Goal: Information Seeking & Learning: Understand process/instructions

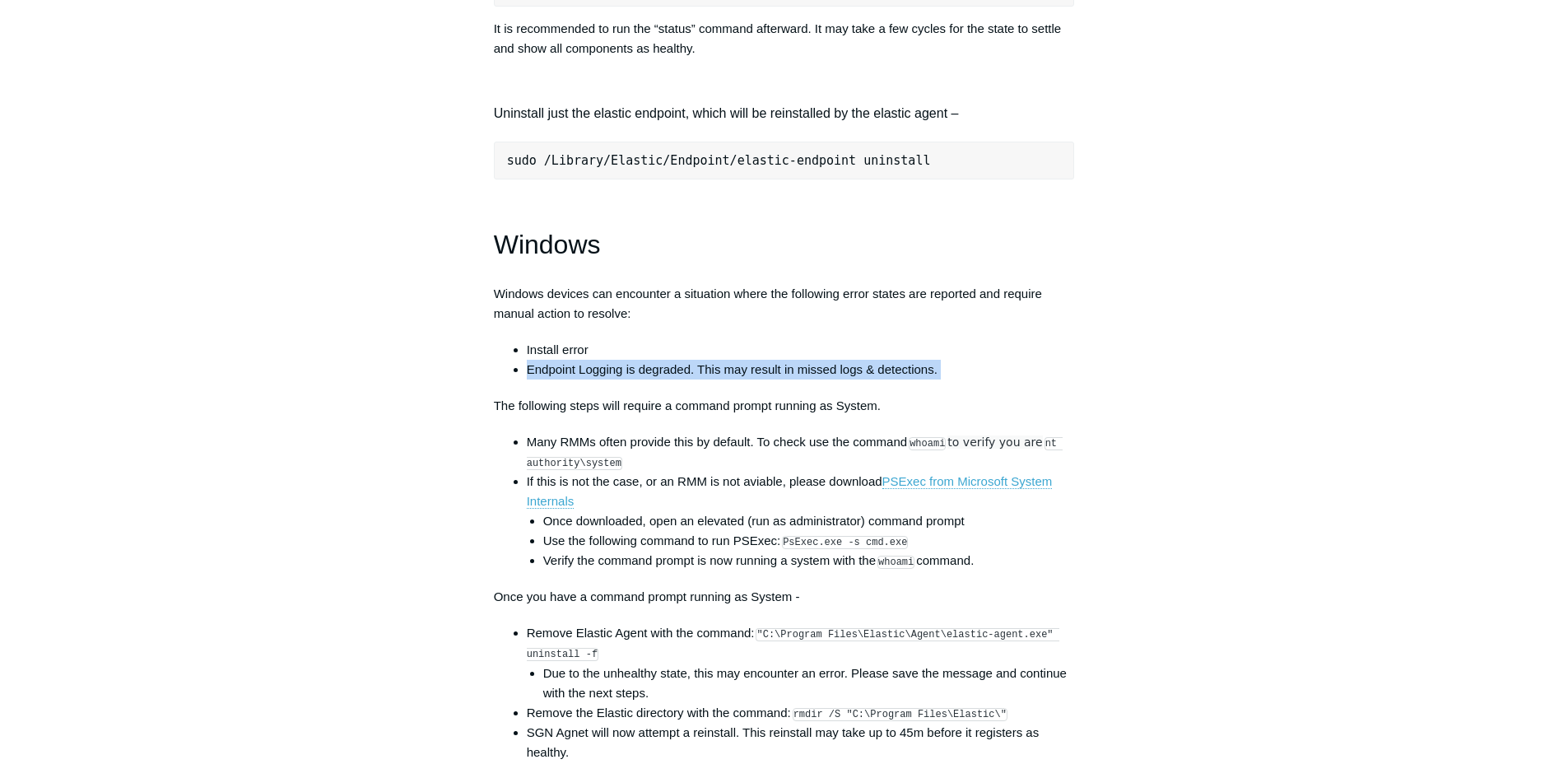
scroll to position [2141, 0]
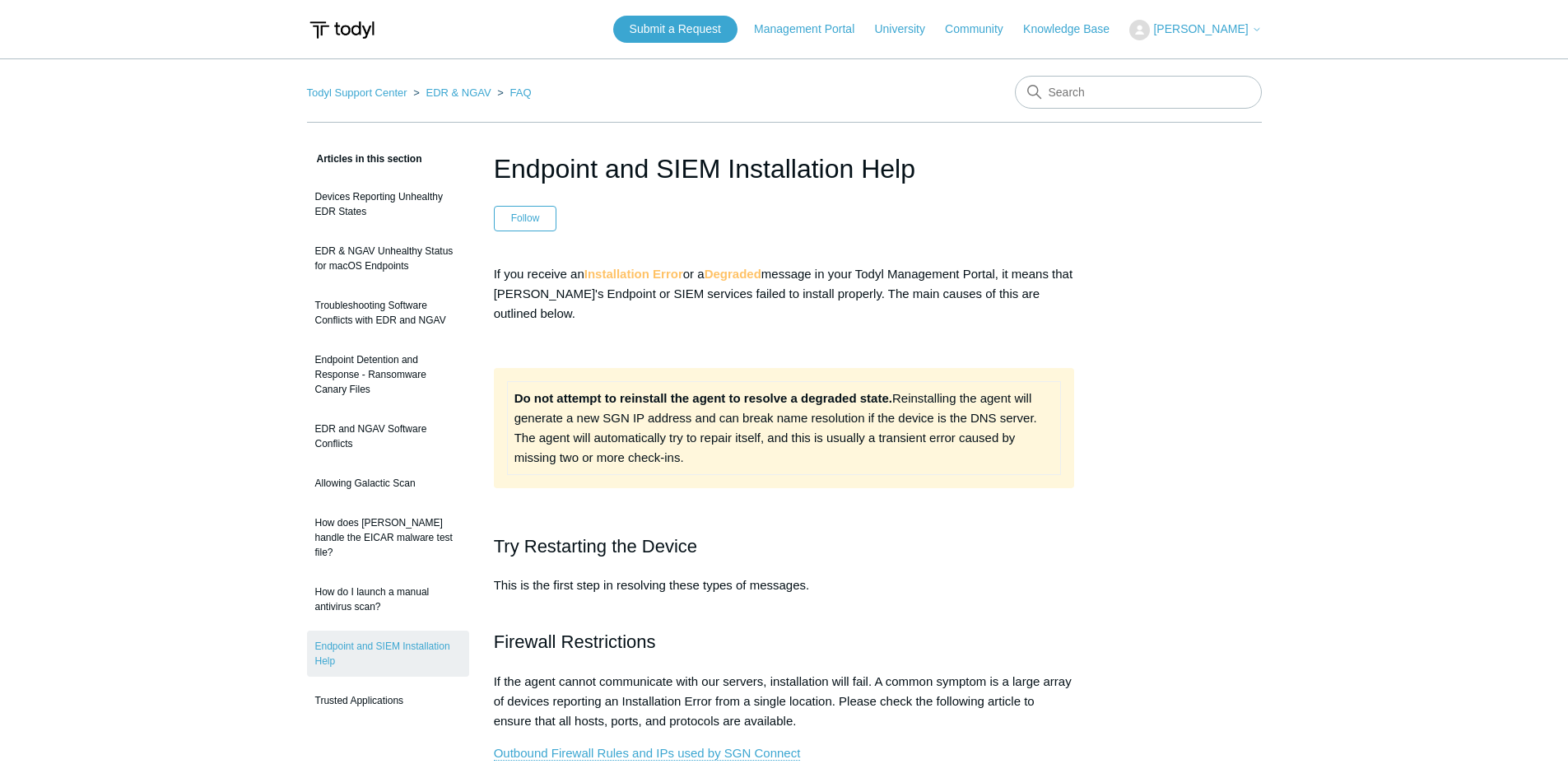
scroll to position [1153, 0]
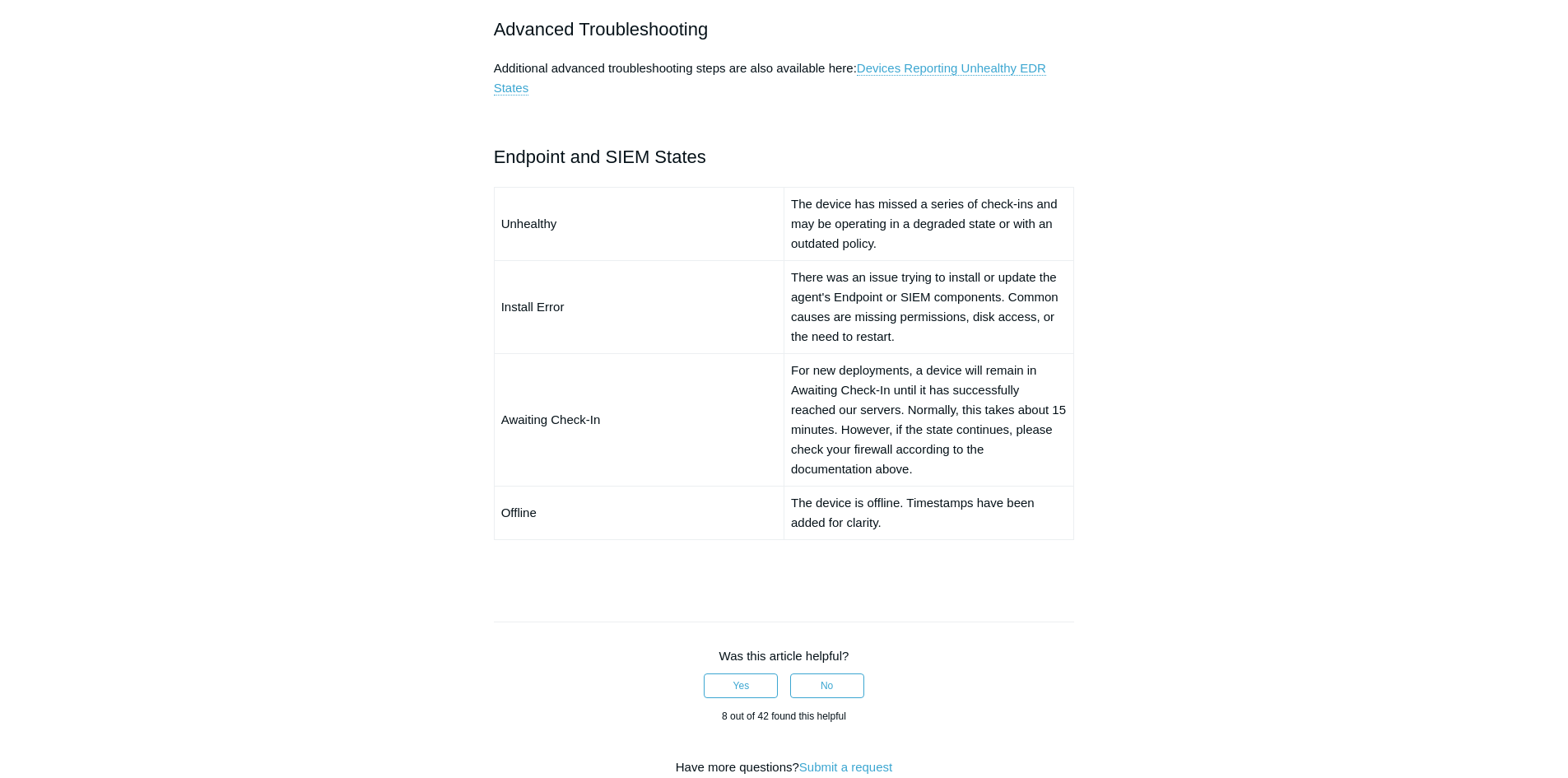
drag, startPoint x: 369, startPoint y: 269, endPoint x: 357, endPoint y: 215, distance: 55.3
click at [369, 267] on aside "Articles in this section Devices Reporting Unhealthy EDR States EDR & NGAV Unhe…" at bounding box center [388, 47] width 162 height 2102
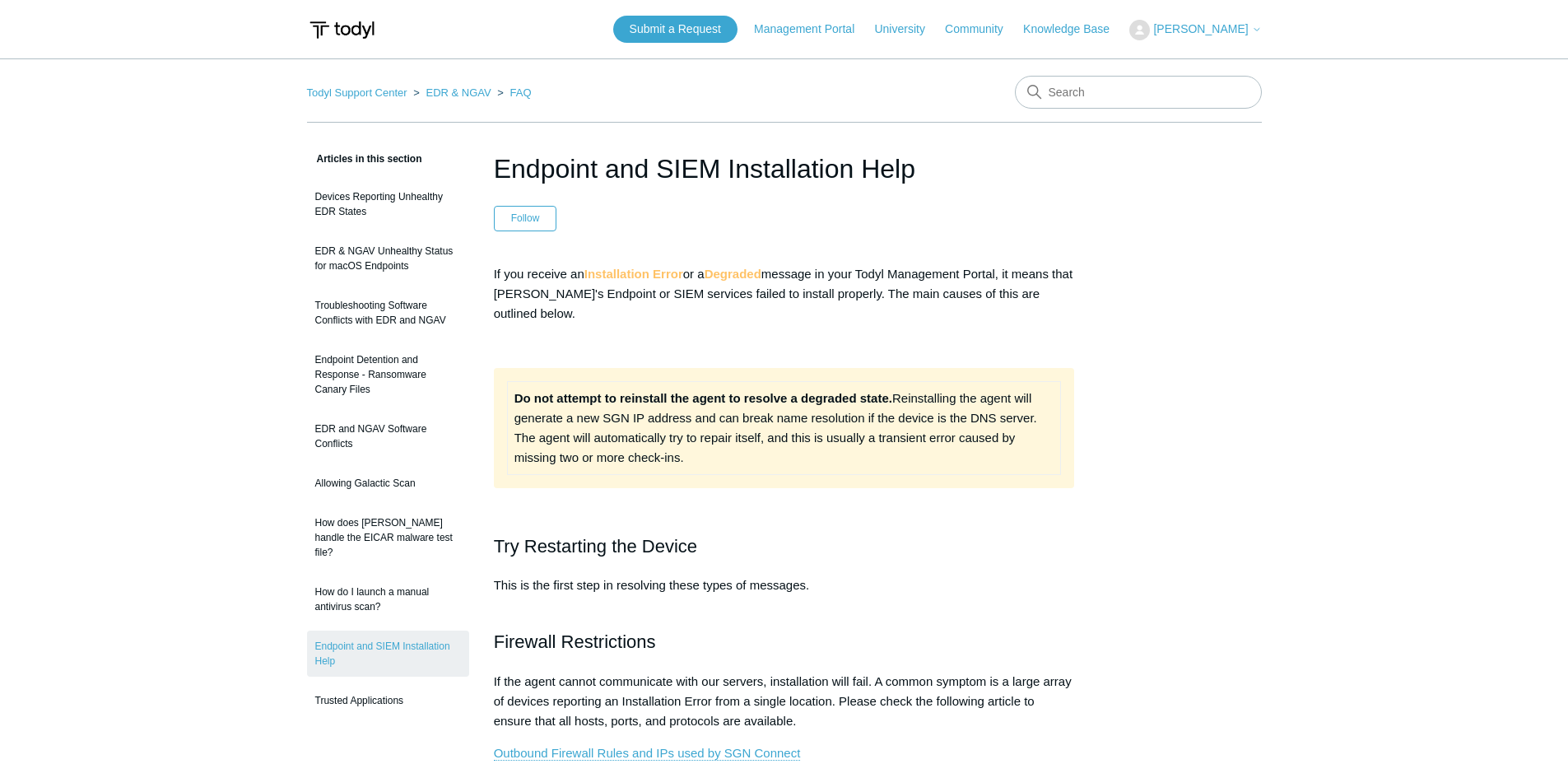
scroll to position [1071, 0]
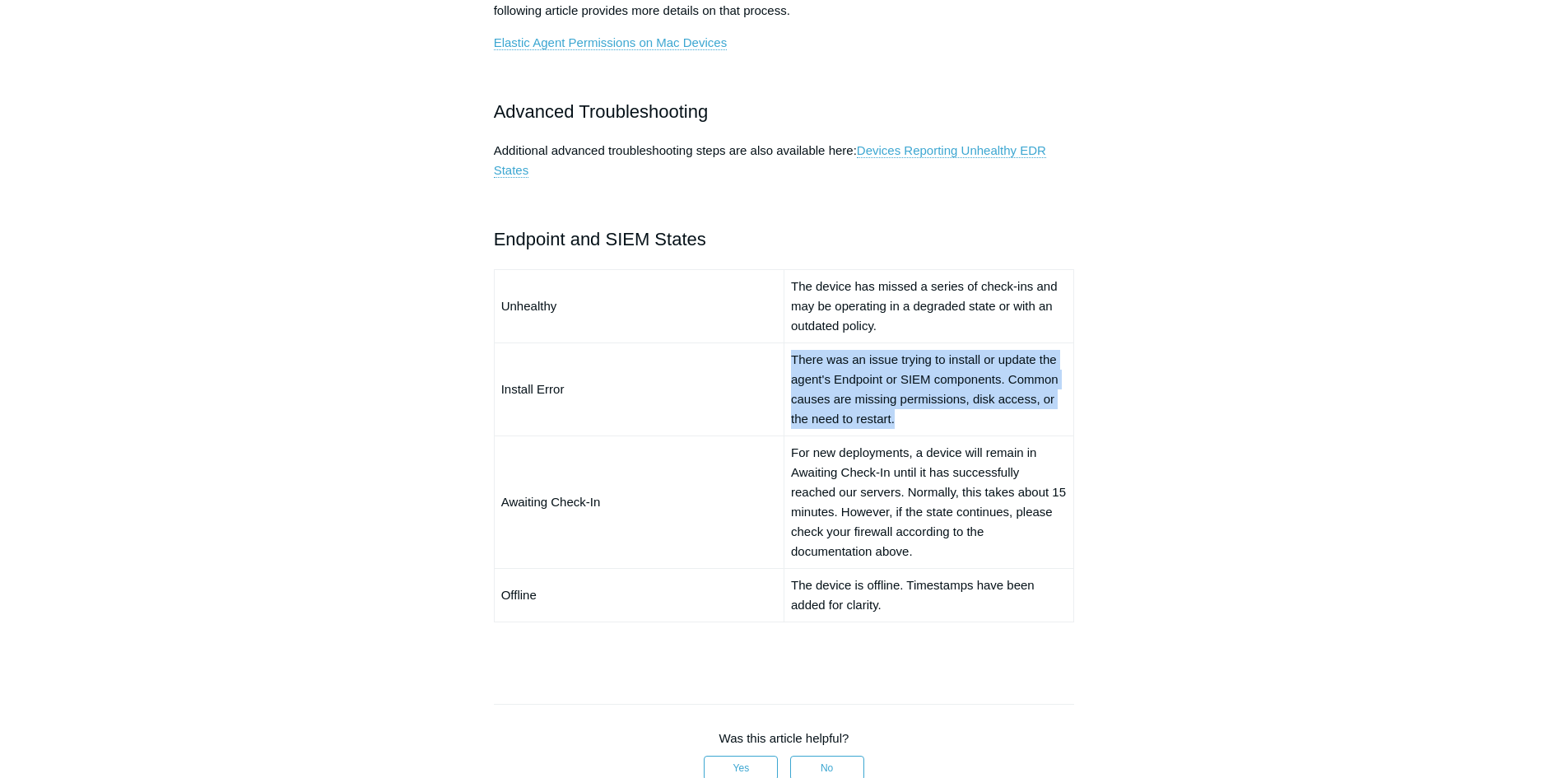
click at [427, 379] on aside "Articles in this section Devices Reporting Unhealthy EDR States EDR & NGAV Unhe…" at bounding box center [388, 130] width 162 height 2102
